Goal: Task Accomplishment & Management: Use online tool/utility

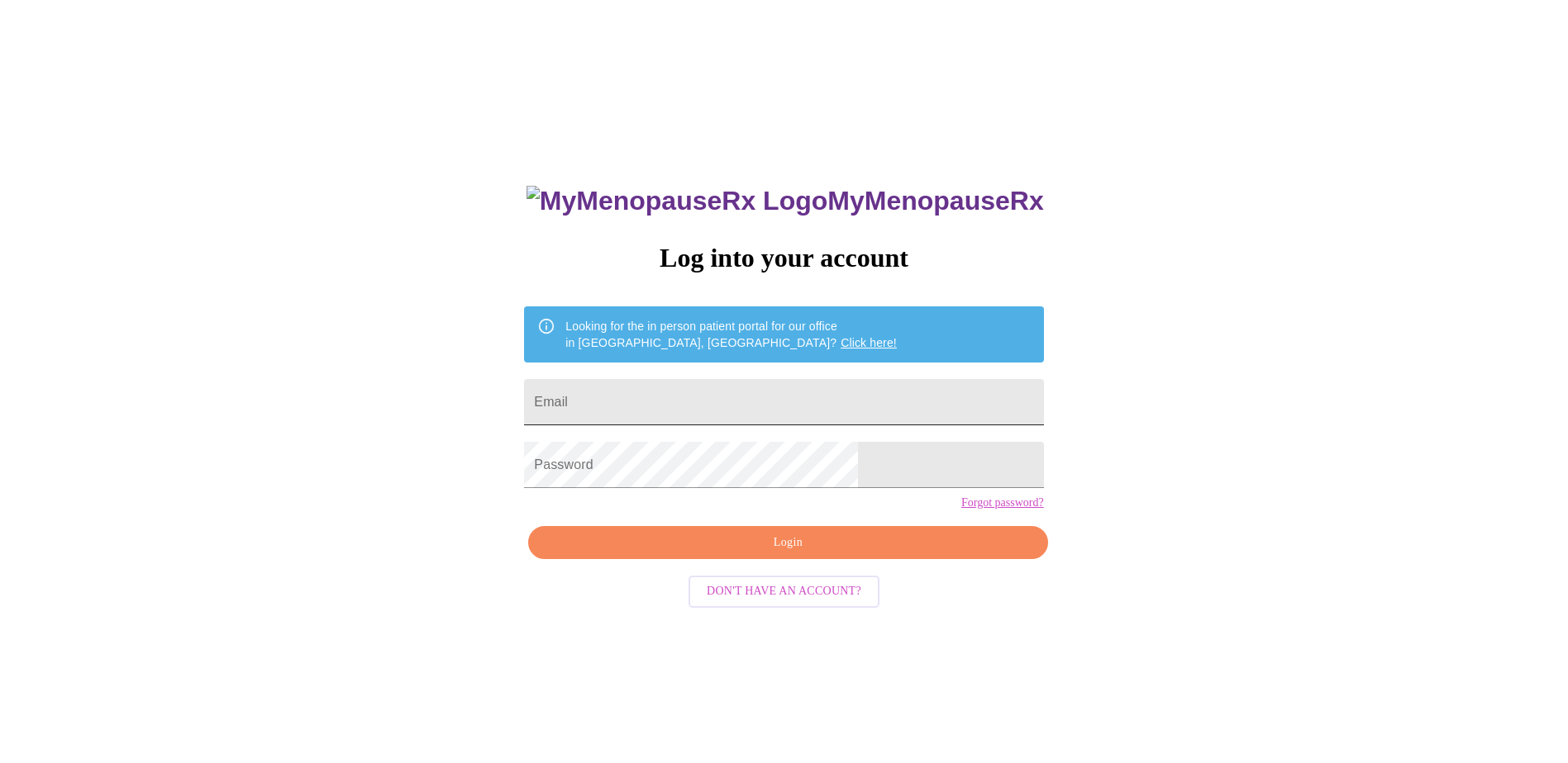
click at [682, 397] on input "Email" at bounding box center [784, 402] width 520 height 46
type input "[EMAIL_ADDRESS][DOMAIN_NAME]"
click at [817, 553] on span "Login" at bounding box center [787, 543] width 481 height 21
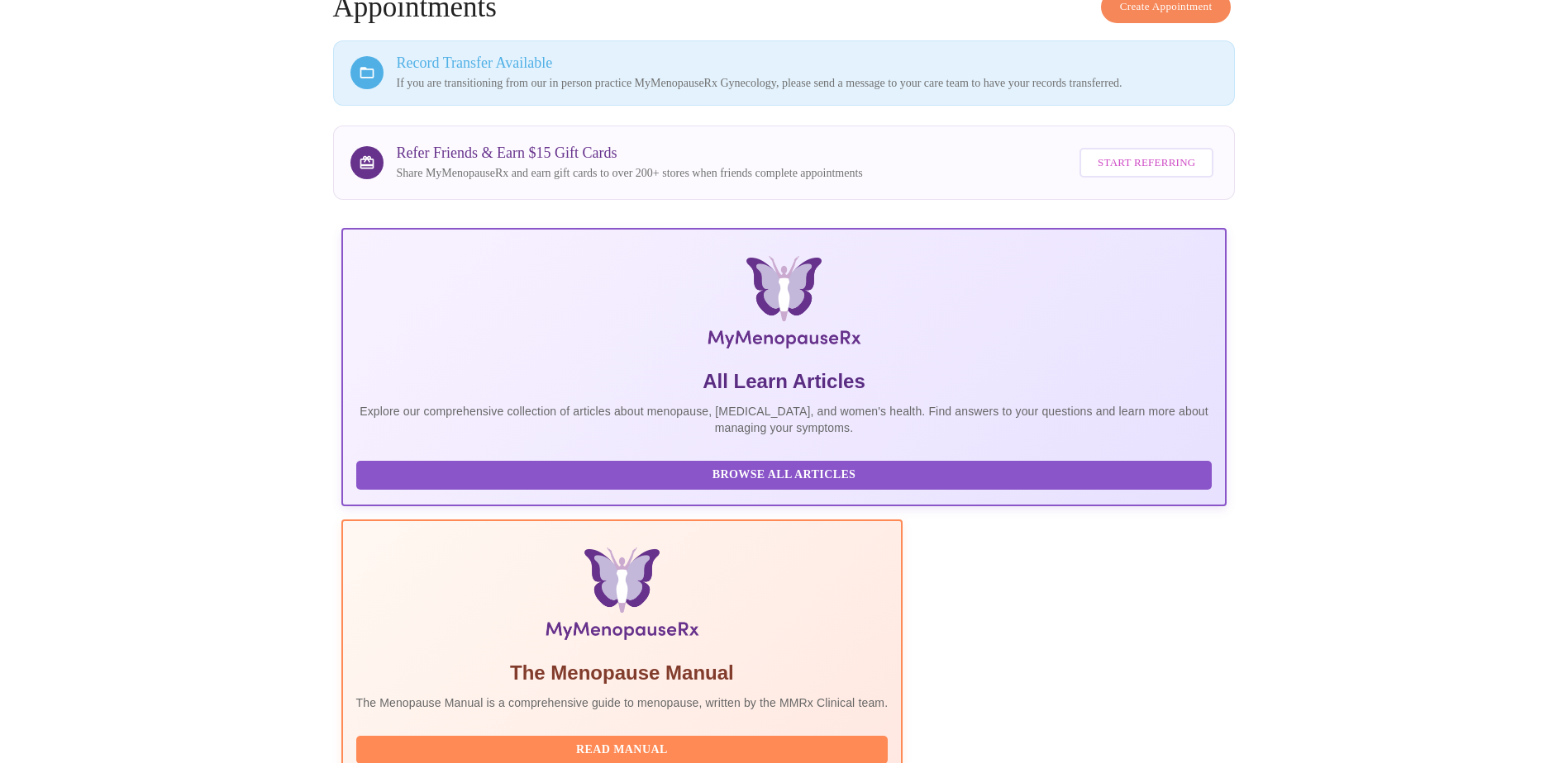
scroll to position [227, 0]
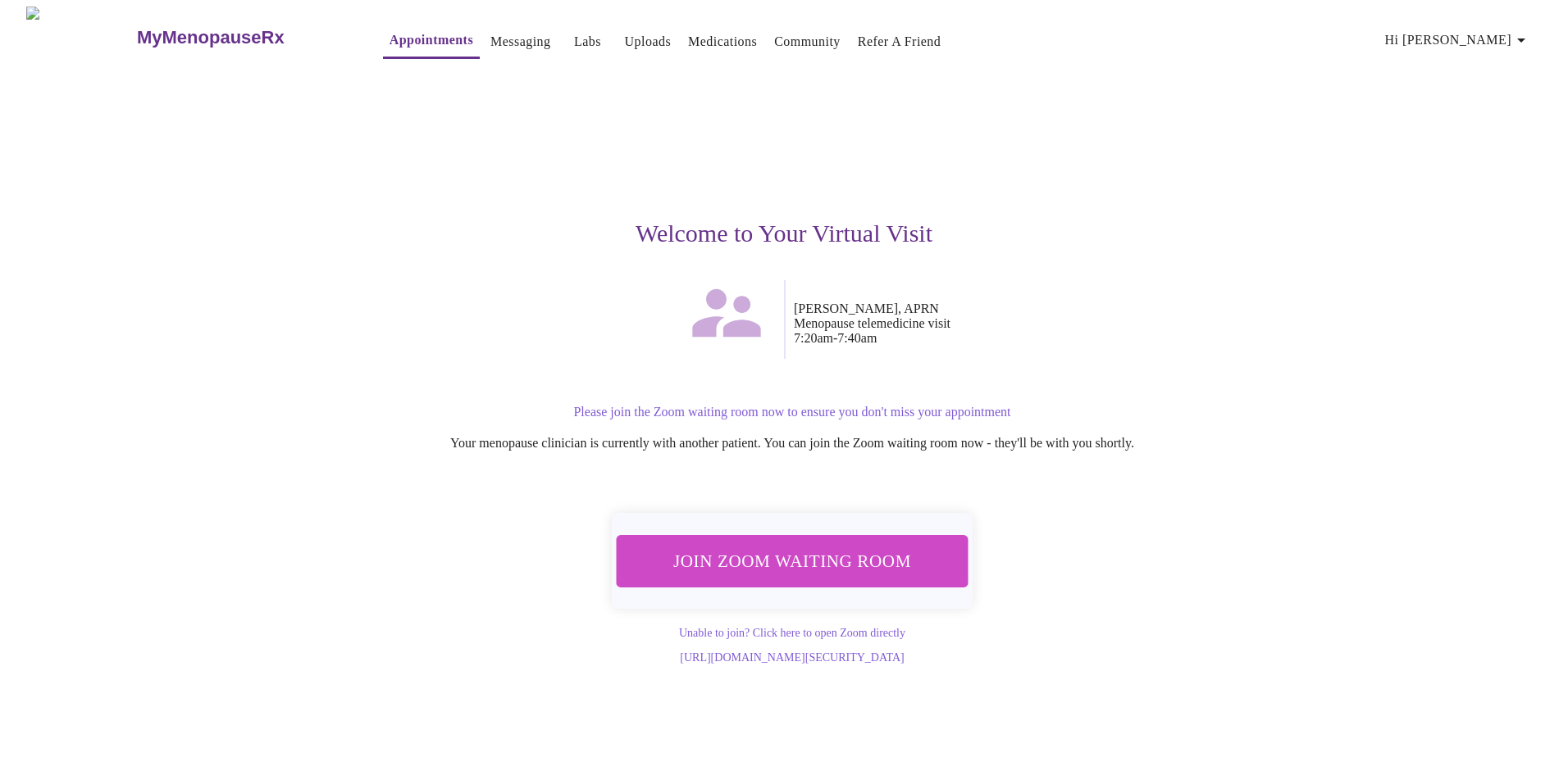
click at [724, 554] on span "Join Zoom Waiting Room" at bounding box center [792, 561] width 308 height 30
